Goal: Find specific page/section: Find specific page/section

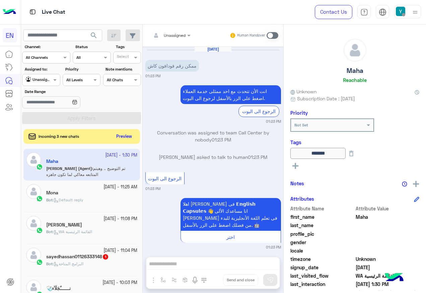
scroll to position [436, 0]
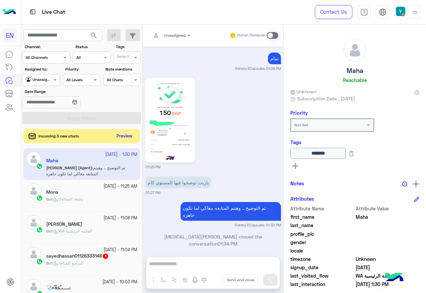
click at [119, 136] on button "Preview" at bounding box center [124, 136] width 21 height 9
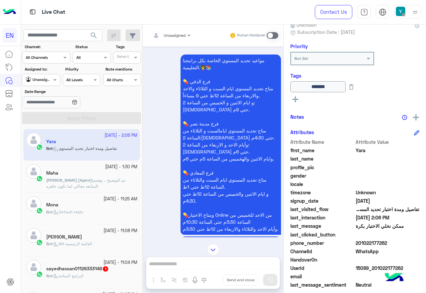
scroll to position [67, 0]
drag, startPoint x: 357, startPoint y: 242, endPoint x: 418, endPoint y: 249, distance: 62.0
click at [418, 249] on div "Yara Reachable Unknown Subscription Date : [DATE] Priority Not Set Tags ****** …" at bounding box center [355, 157] width 142 height 267
drag, startPoint x: 418, startPoint y: 249, endPoint x: 384, endPoint y: 242, distance: 35.2
click at [384, 242] on span "201022177262" at bounding box center [388, 242] width 64 height 7
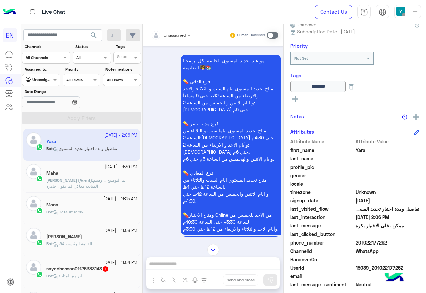
click at [384, 242] on span "201022177262" at bounding box center [388, 242] width 64 height 7
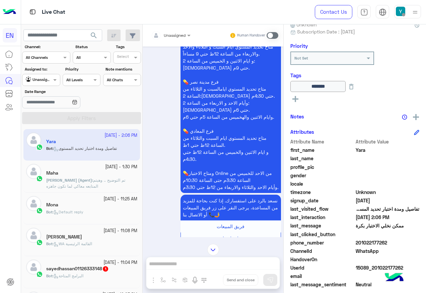
scroll to position [529, 0]
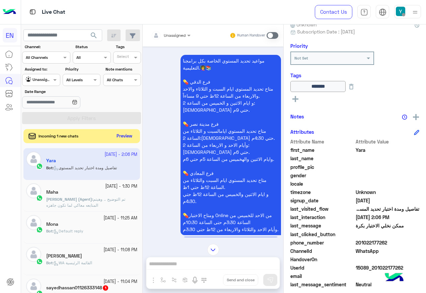
click at [122, 139] on button "Preview" at bounding box center [124, 136] width 21 height 9
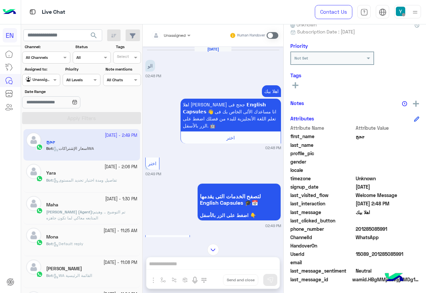
click at [178, 37] on div at bounding box center [171, 34] width 46 height 6
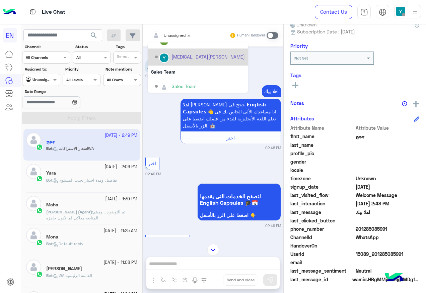
scroll to position [111, 0]
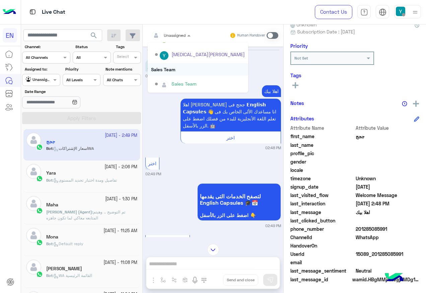
click at [197, 69] on div "Sales Team" at bounding box center [198, 69] width 100 height 12
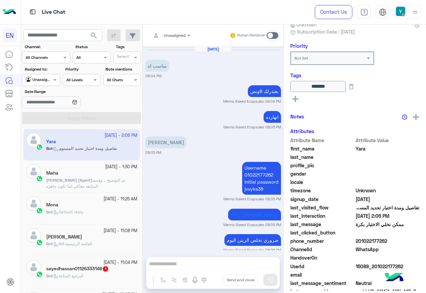
scroll to position [797, 0]
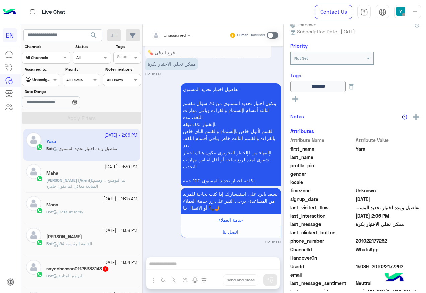
click at [46, 81] on div at bounding box center [40, 79] width 37 height 6
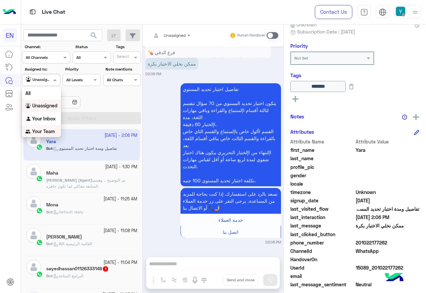
click at [50, 128] on div "Your Team" at bounding box center [41, 131] width 39 height 13
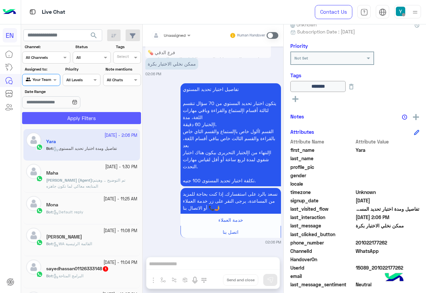
click at [66, 116] on button "Apply Filters" at bounding box center [81, 118] width 119 height 12
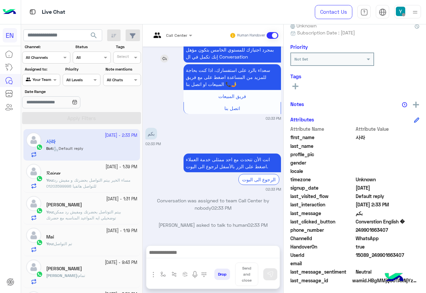
scroll to position [67, 0]
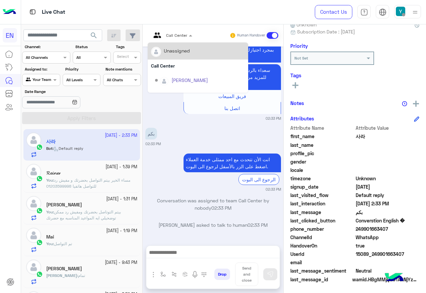
click at [185, 29] on div "Call Center" at bounding box center [169, 35] width 36 height 16
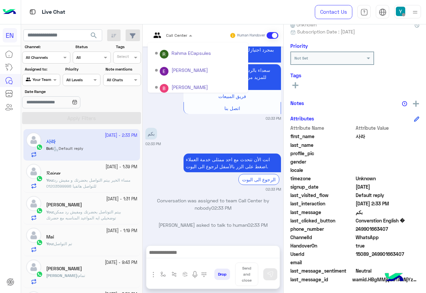
scroll to position [111, 0]
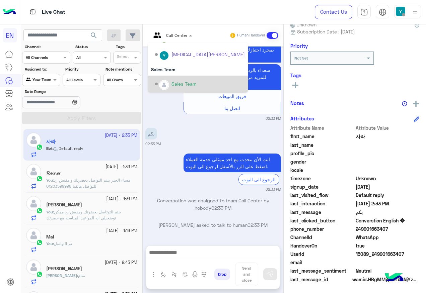
click at [188, 82] on div "Sales Team" at bounding box center [183, 83] width 25 height 7
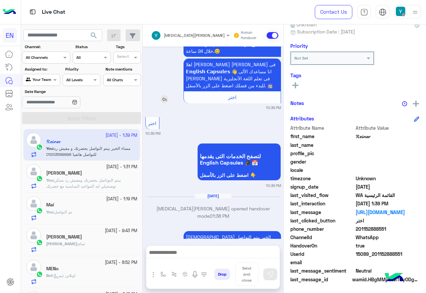
scroll to position [197, 0]
